Goal: Transaction & Acquisition: Obtain resource

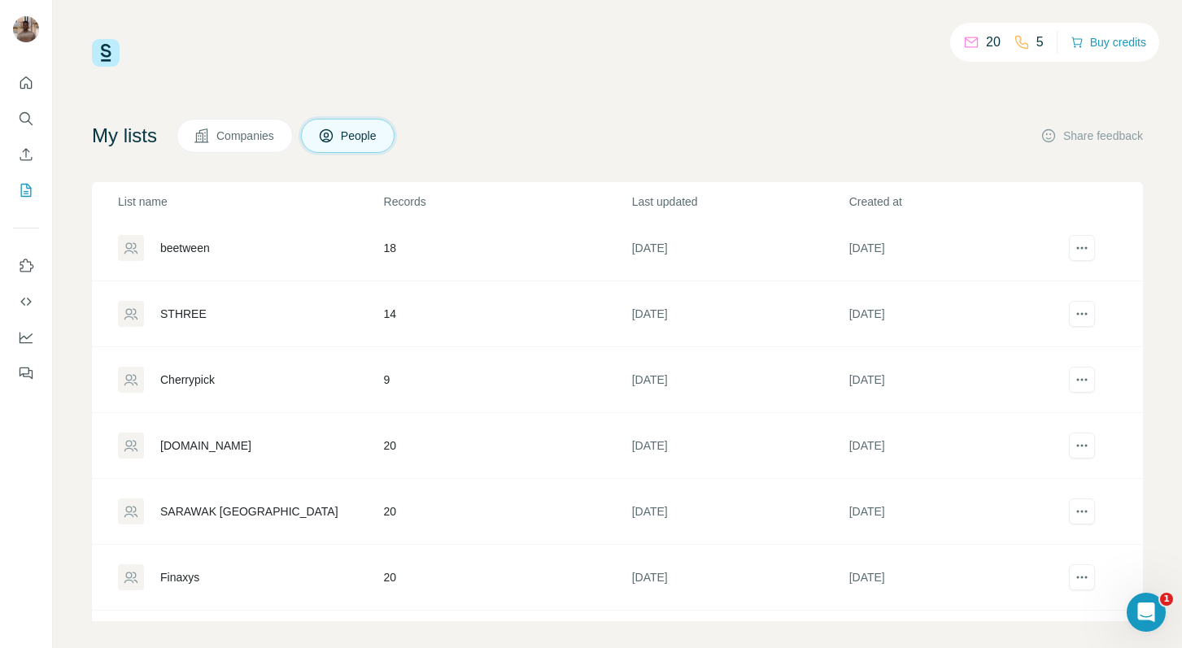
scroll to position [403, 0]
click at [482, 125] on div "My lists Companies People Share feedback" at bounding box center [617, 136] width 1051 height 34
click at [1085, 507] on icon "actions" at bounding box center [1082, 511] width 16 height 16
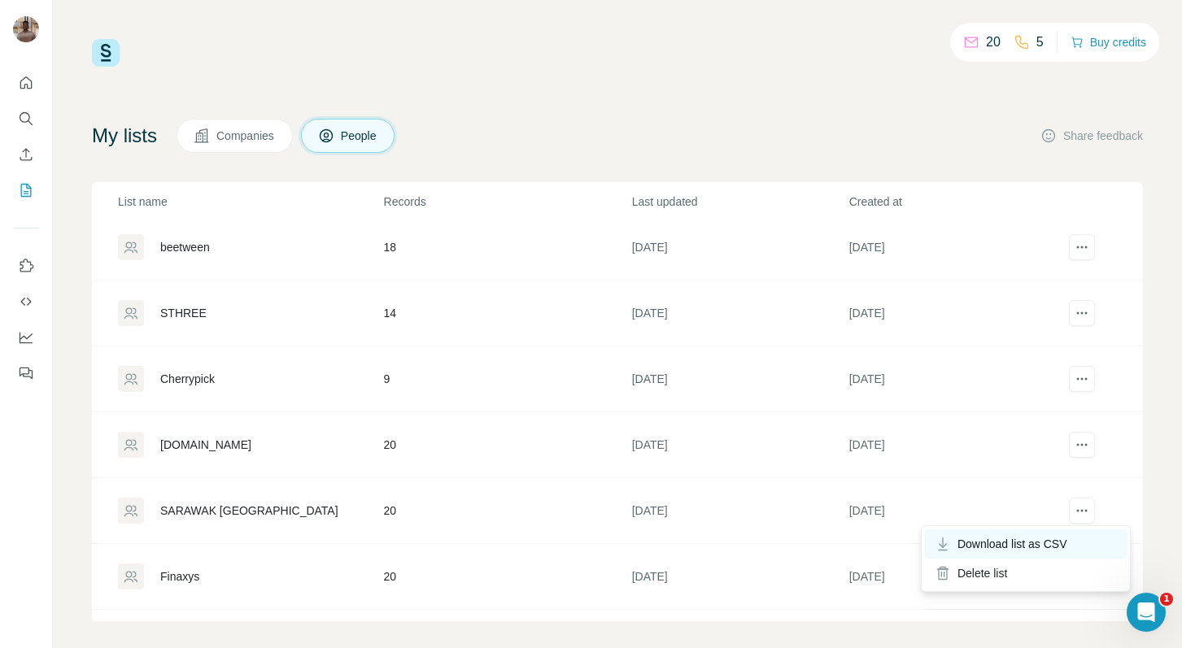
click at [1038, 548] on span "Download list as CSV" at bounding box center [1013, 544] width 110 height 16
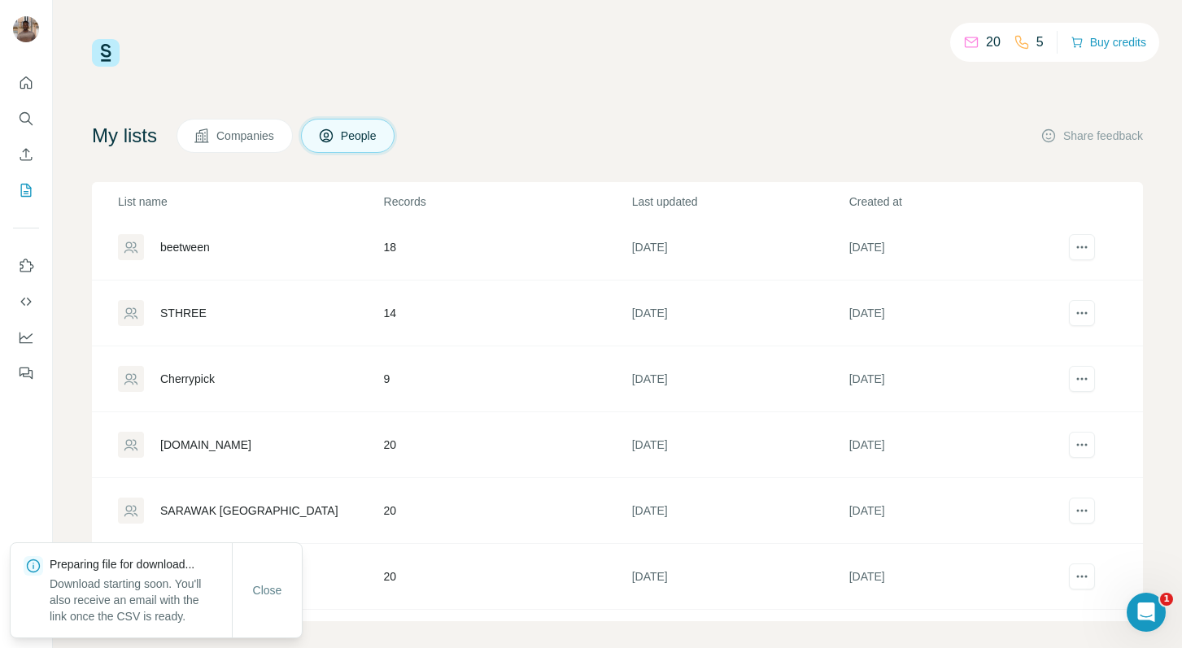
click at [812, 122] on div "My lists Companies People Share feedback" at bounding box center [617, 136] width 1051 height 34
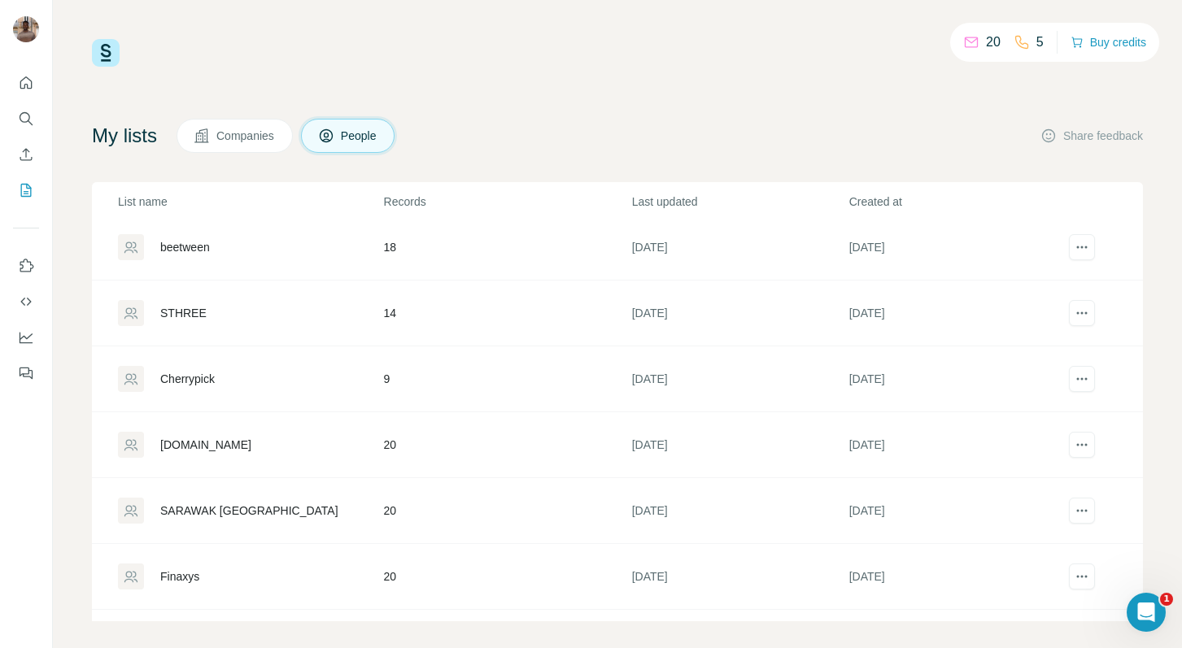
click at [761, 89] on div "20 5 Buy credits My lists Companies People Share feedback List name Records Las…" at bounding box center [617, 330] width 1051 height 582
click at [226, 442] on div "talent.com" at bounding box center [250, 445] width 264 height 26
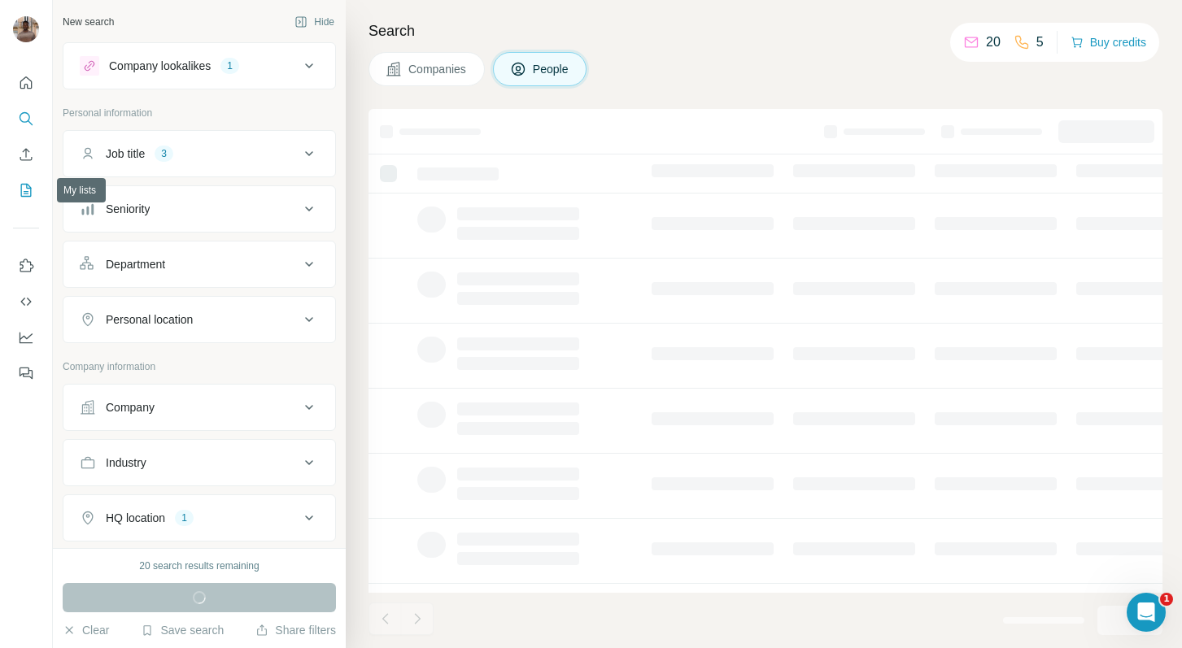
click at [28, 183] on icon "My lists" at bounding box center [26, 190] width 16 height 16
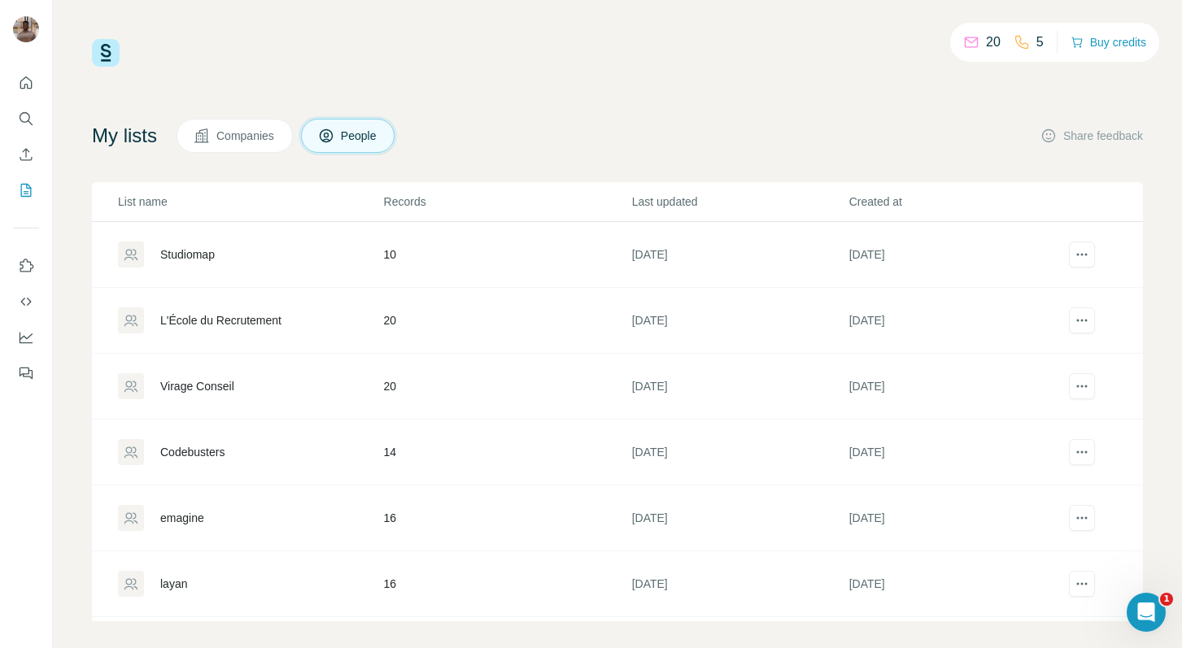
scroll to position [260, 0]
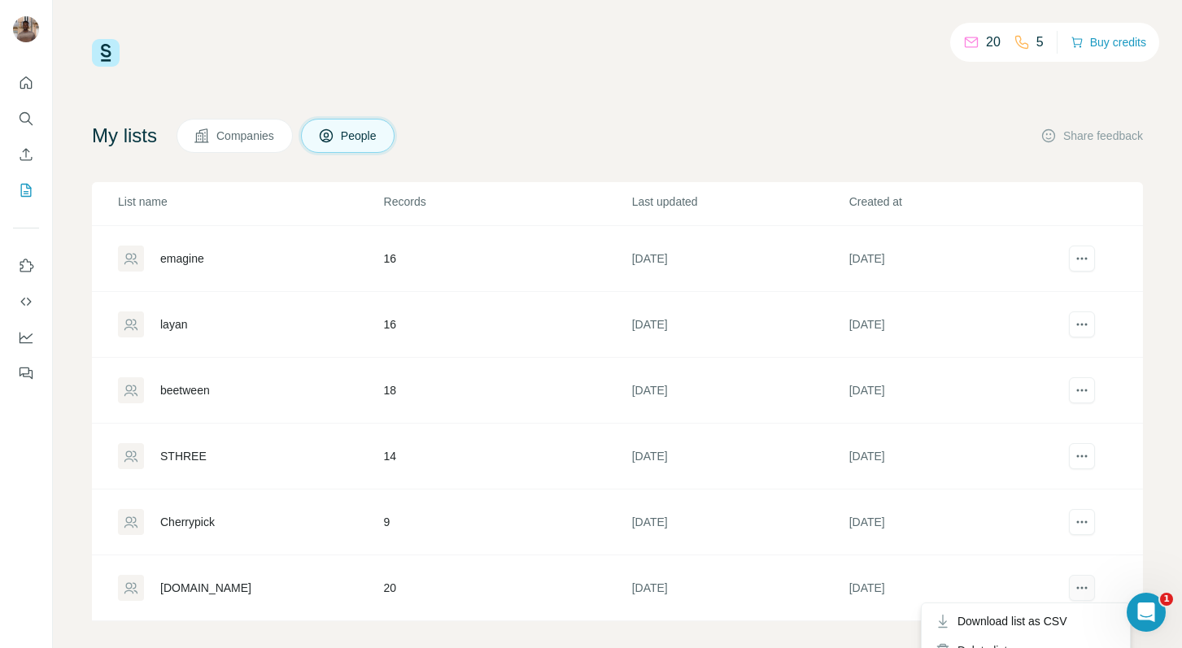
click at [1082, 582] on icon "actions" at bounding box center [1082, 588] width 16 height 16
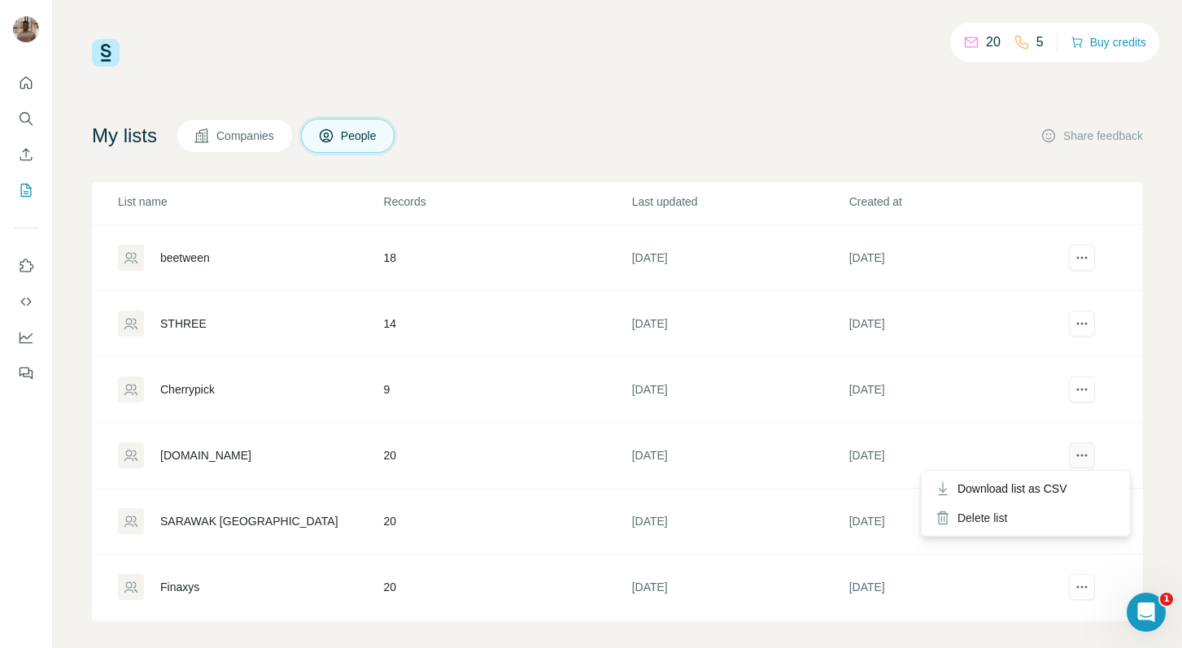
click at [1083, 457] on icon "actions" at bounding box center [1082, 455] width 16 height 16
click at [1064, 483] on span "Download list as CSV" at bounding box center [1013, 489] width 110 height 16
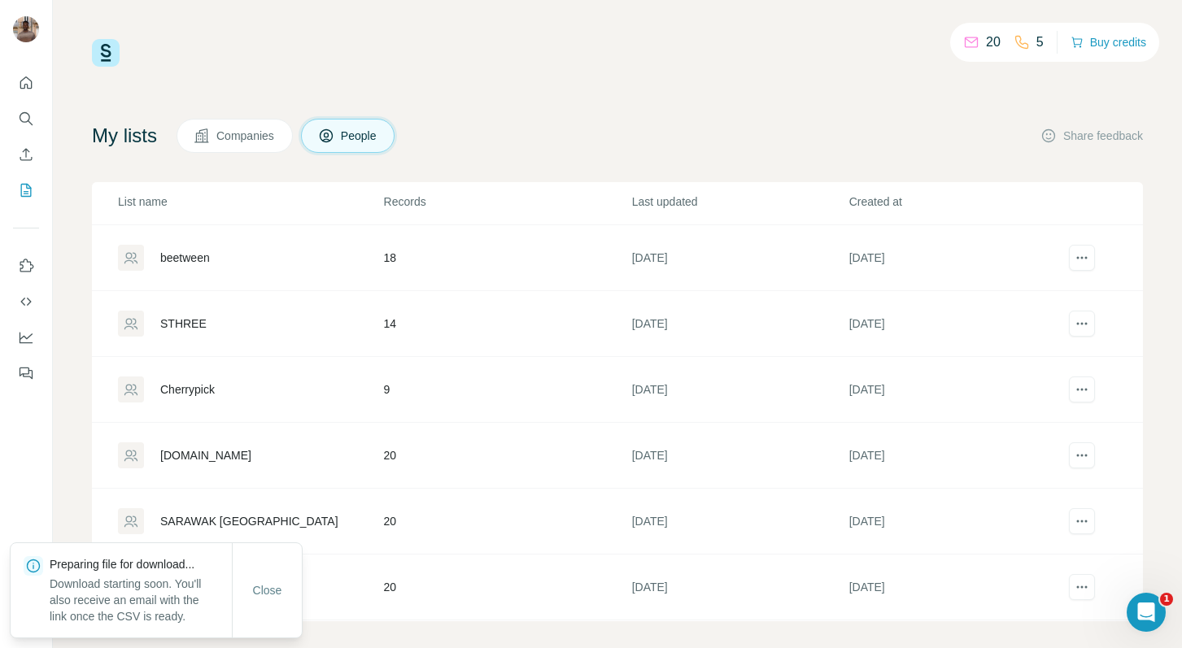
click at [757, 117] on div "20 5 Buy credits My lists Companies People Share feedback List name Records Las…" at bounding box center [617, 330] width 1051 height 582
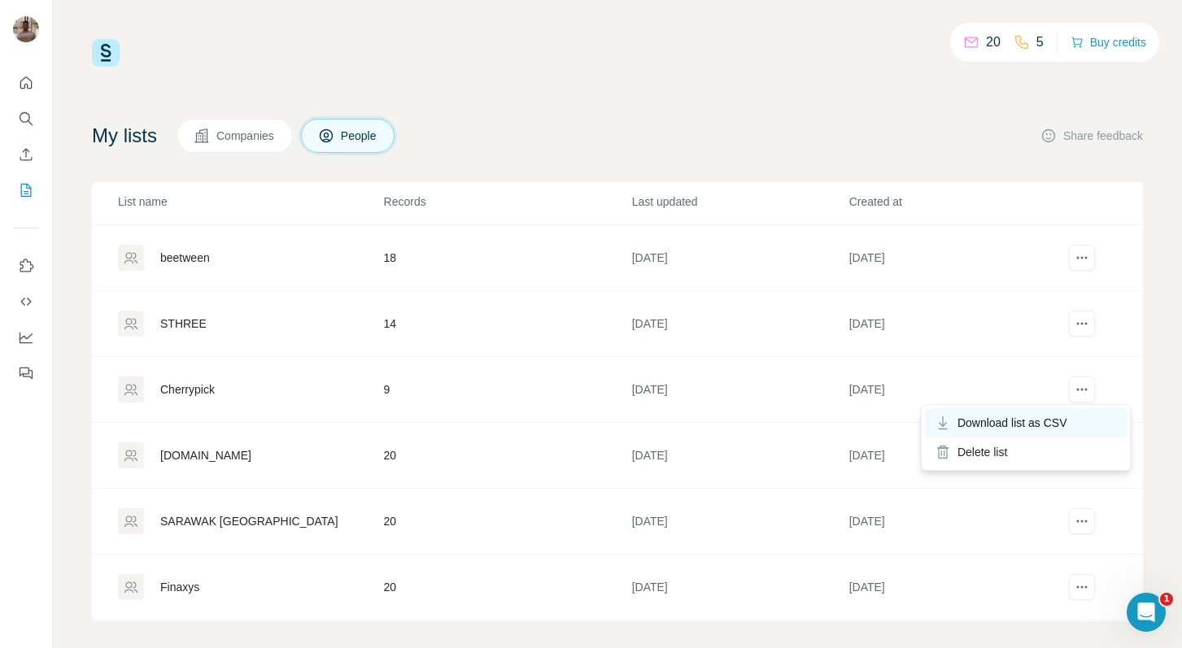
click at [1028, 428] on span "Download list as CSV" at bounding box center [1013, 423] width 110 height 16
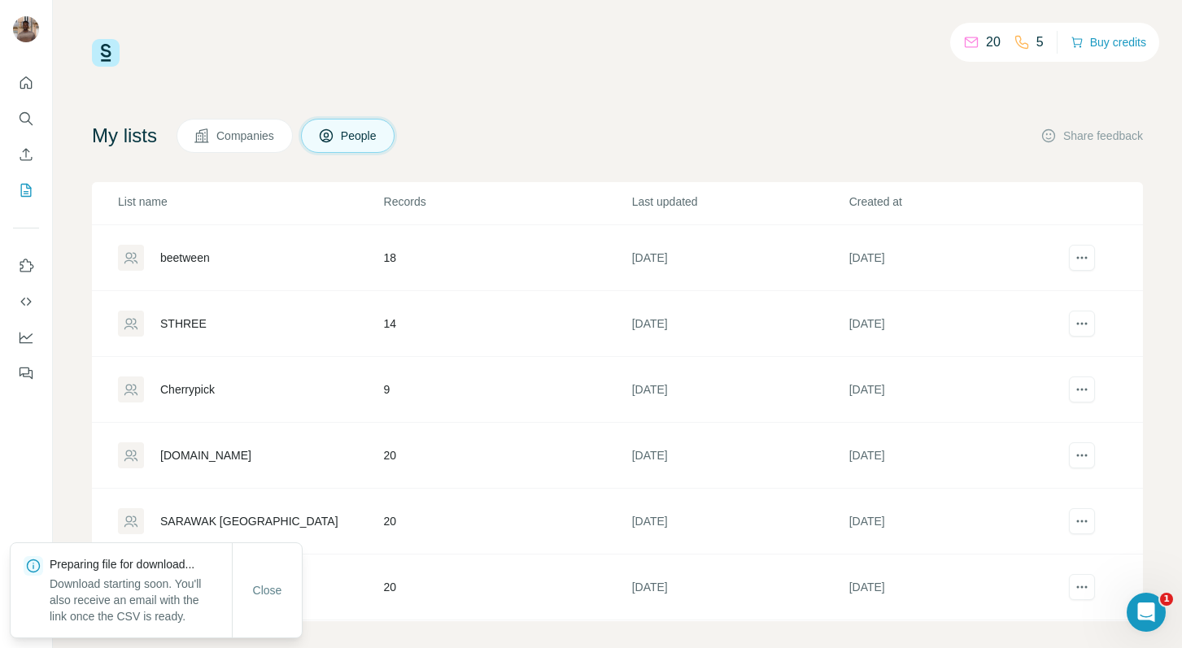
click at [758, 120] on div "My lists Companies People Share feedback" at bounding box center [617, 136] width 1051 height 34
